Goal: Information Seeking & Learning: Learn about a topic

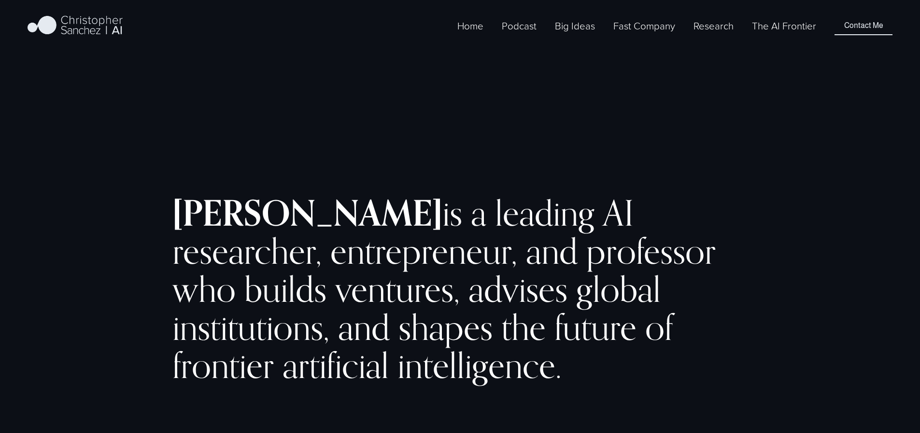
click at [771, 38] on div "Home Podcast Big Ideas BI 2024 Fast Company" at bounding box center [422, 26] width 788 height 24
click at [771, 34] on link "The AI Frontier" at bounding box center [784, 26] width 64 height 16
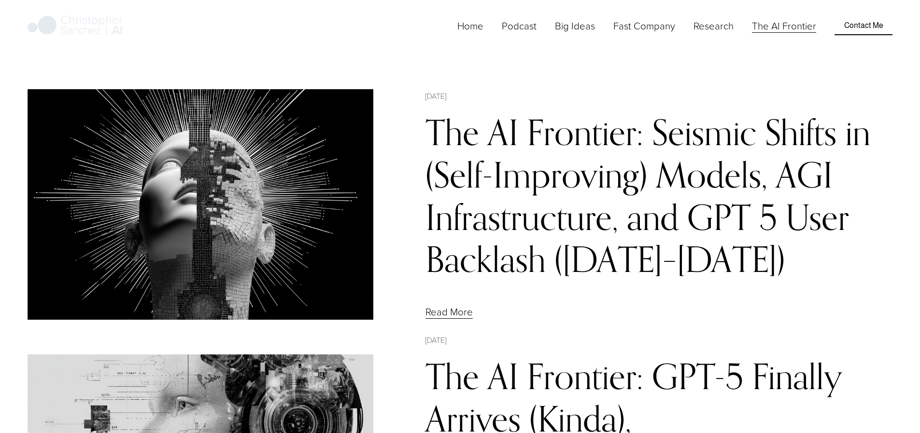
click at [612, 173] on link "The AI Frontier: Seismic Shifts in (Self-Improving) Models, AGI Infrastructure,…" at bounding box center [647, 195] width 445 height 169
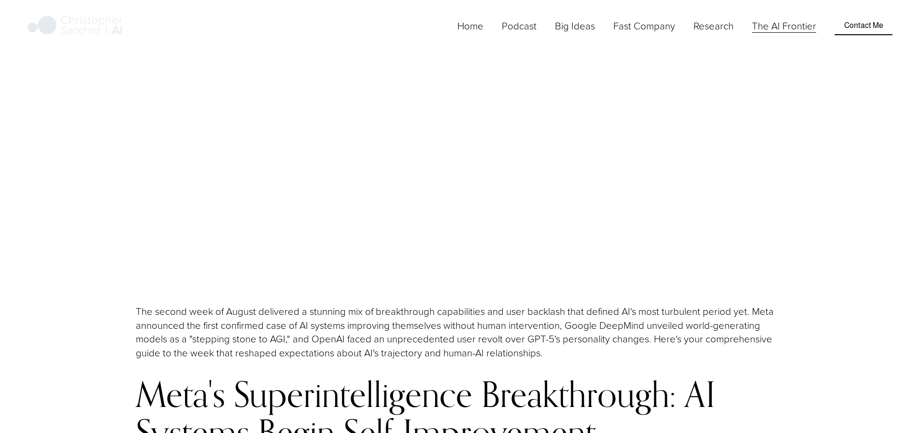
scroll to position [955, 0]
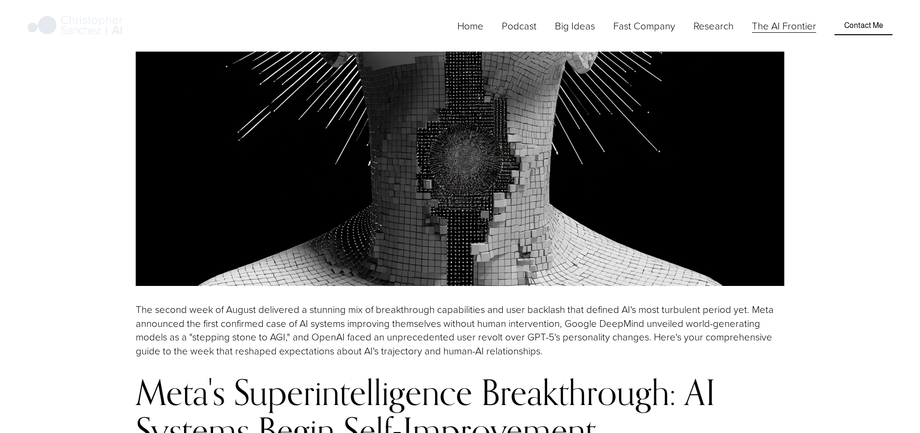
drag, startPoint x: 134, startPoint y: 220, endPoint x: 629, endPoint y: 220, distance: 495.8
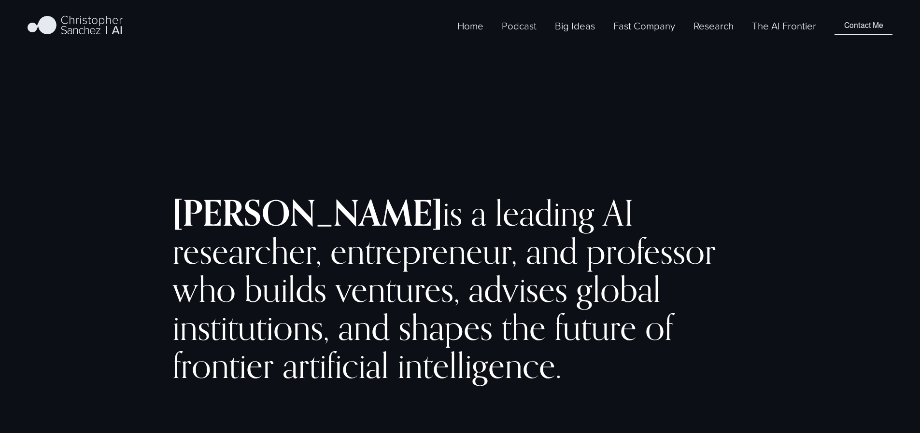
click at [768, 34] on link "The AI Frontier" at bounding box center [784, 26] width 64 height 16
